Goal: Task Accomplishment & Management: Use online tool/utility

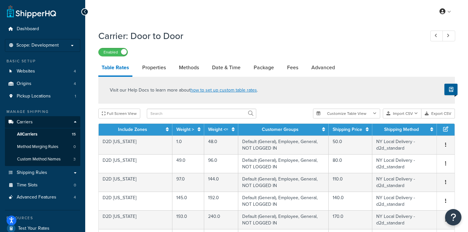
select select "25"
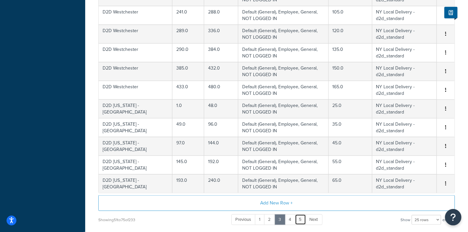
click at [300, 218] on link "5" at bounding box center [300, 219] width 11 height 11
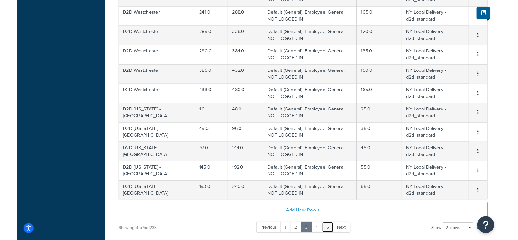
scroll to position [290, 0]
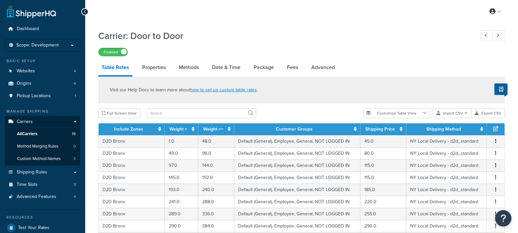
select select "25"
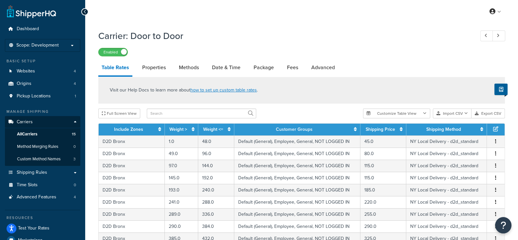
scroll to position [290, 0]
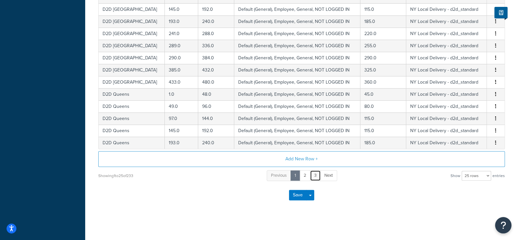
click at [316, 172] on link "3" at bounding box center [315, 175] width 11 height 11
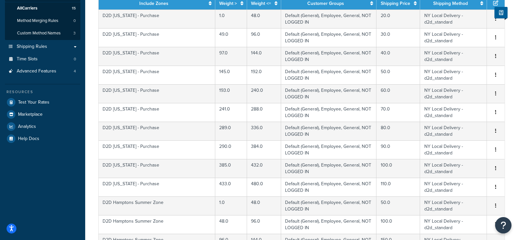
scroll to position [3, 0]
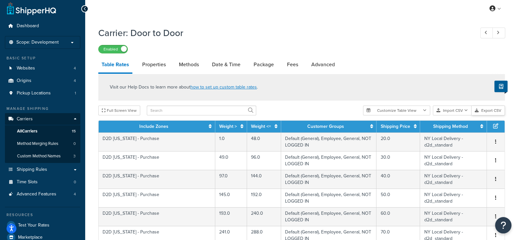
click at [486, 110] on button "Export CSV" at bounding box center [488, 111] width 33 height 10
